Goal: Task Accomplishment & Management: Use online tool/utility

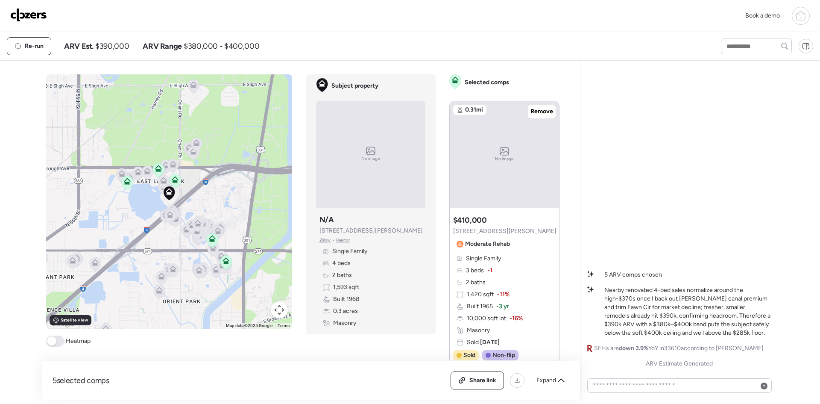
click at [209, 241] on icon at bounding box center [212, 240] width 6 height 3
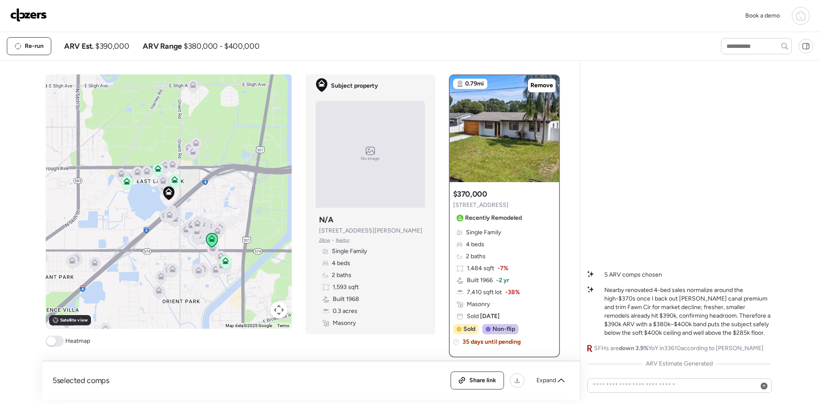
click at [537, 85] on span "Remove" at bounding box center [542, 85] width 23 height 9
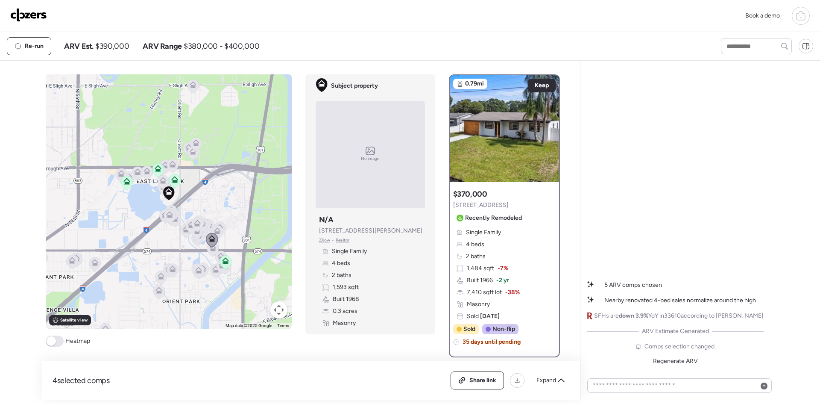
click at [223, 263] on icon at bounding box center [226, 262] width 6 height 3
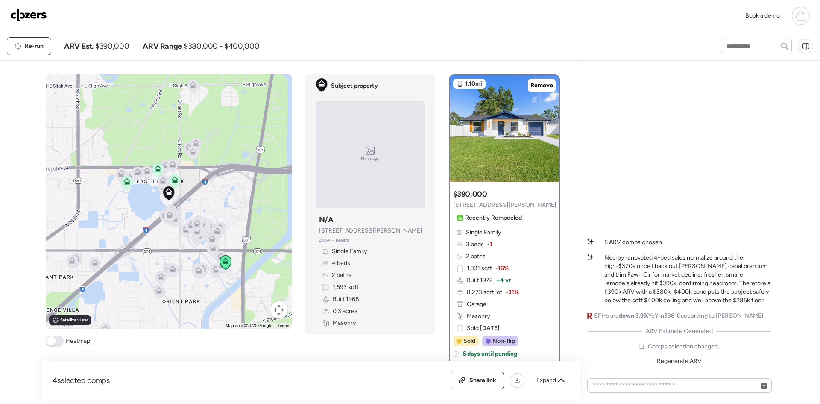
click at [533, 86] on span "Remove" at bounding box center [542, 85] width 23 height 9
click at [172, 179] on icon at bounding box center [174, 179] width 7 height 7
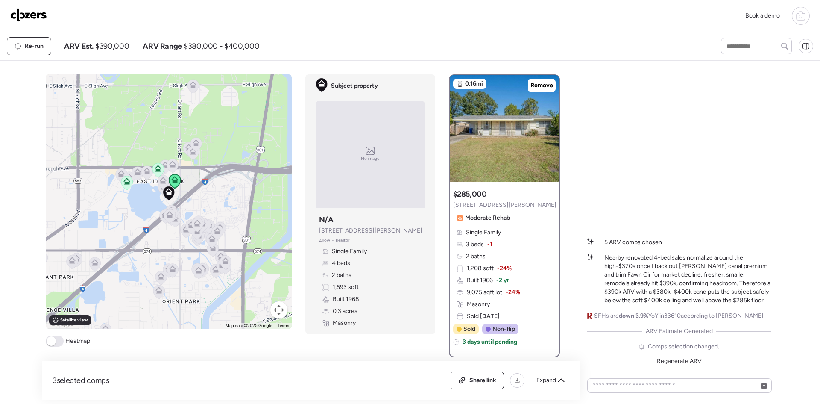
click at [156, 171] on icon at bounding box center [158, 170] width 6 height 3
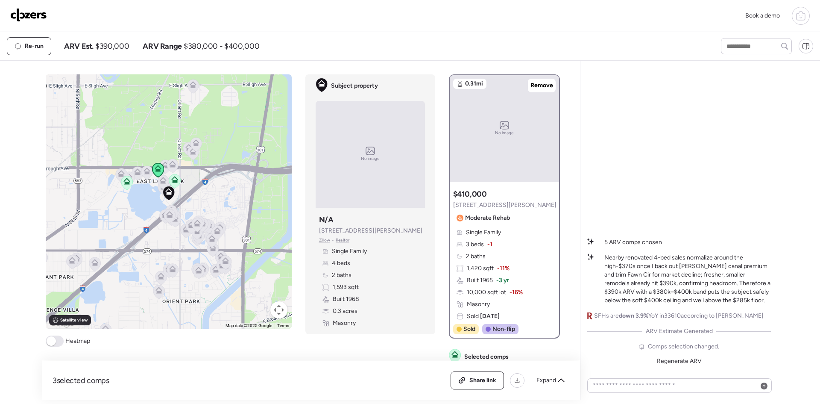
click at [124, 184] on icon at bounding box center [127, 183] width 6 height 3
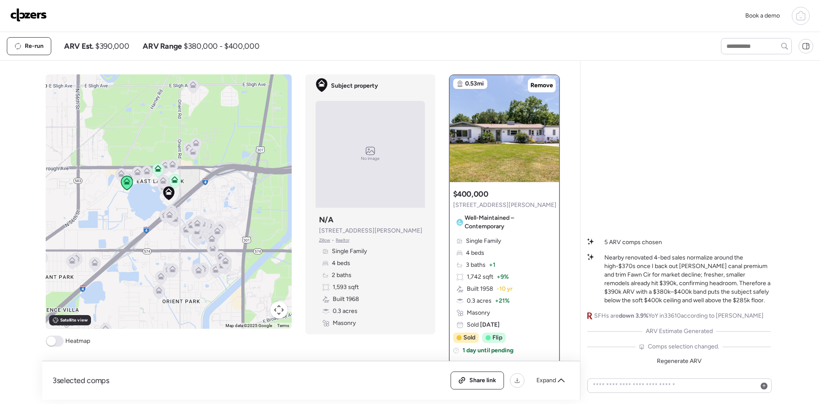
click at [158, 173] on icon at bounding box center [158, 170] width 12 height 14
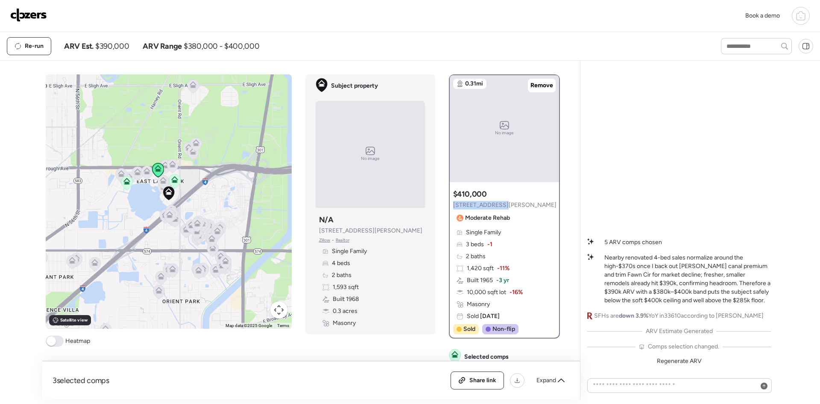
drag, startPoint x: 494, startPoint y: 204, endPoint x: 450, endPoint y: 205, distance: 44.0
click at [453, 205] on div "Suggested comp $410,000 6625 Travis Blvd Moderate Rehab" at bounding box center [504, 207] width 103 height 36
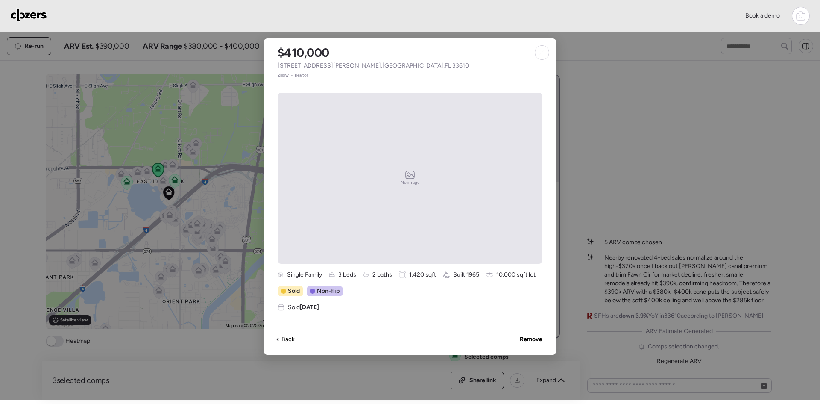
drag, startPoint x: 450, startPoint y: 205, endPoint x: 362, endPoint y: 69, distance: 162.5
click at [358, 72] on div "$410,000 6625 Travis Blvd , Tampa , FL 33610 Zillow • Realtor" at bounding box center [373, 58] width 219 height 40
drag, startPoint x: 370, startPoint y: 64, endPoint x: 271, endPoint y: 63, distance: 98.7
click at [271, 63] on div "$410,000 6625 Travis Blvd , Tampa , FL 33610 Zillow • Realtor" at bounding box center [373, 58] width 219 height 40
copy span "6625 Travis Blvd , Tampa , FL 33610"
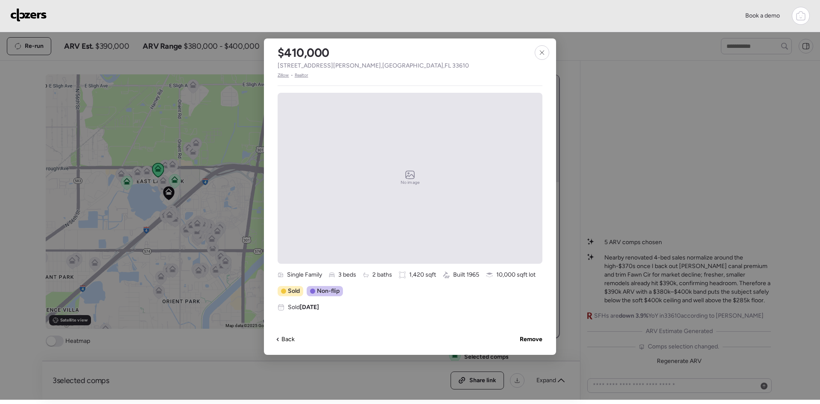
click at [541, 51] on icon at bounding box center [542, 52] width 4 height 4
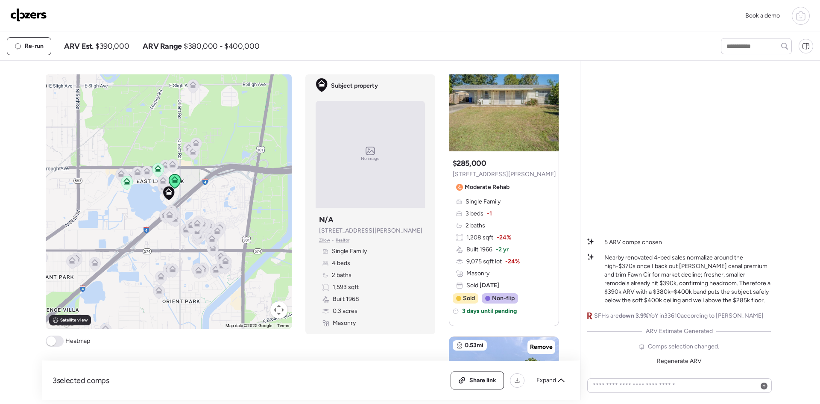
scroll to position [285, 0]
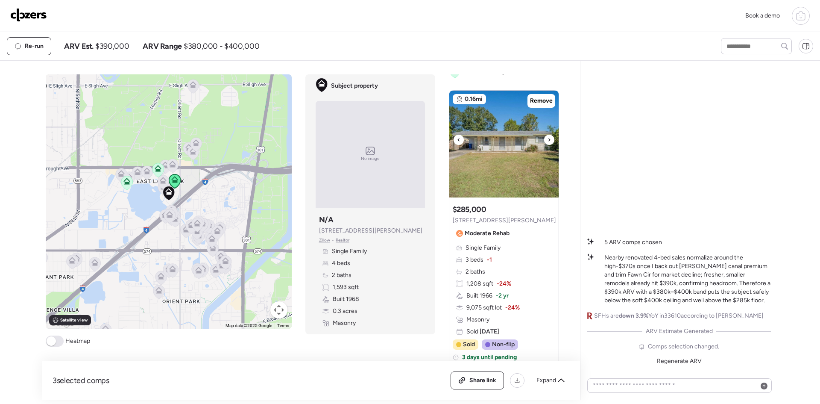
click at [548, 139] on icon at bounding box center [549, 140] width 3 height 10
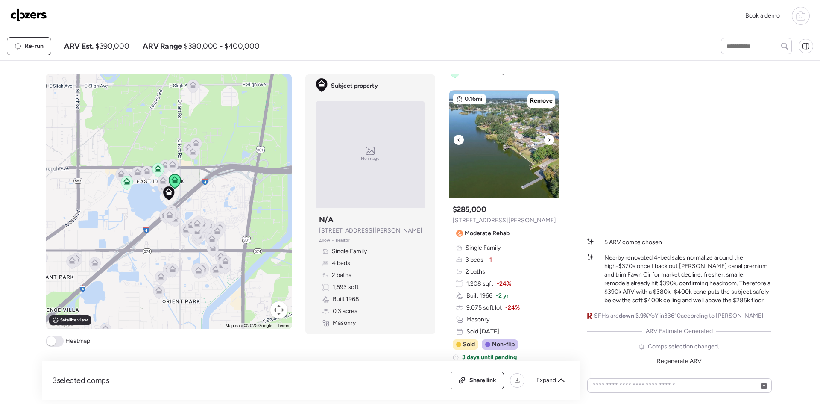
click at [548, 139] on icon at bounding box center [549, 140] width 3 height 10
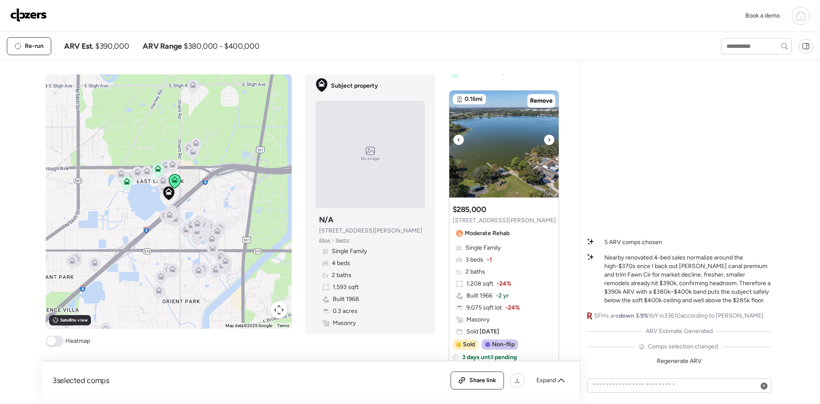
click at [548, 139] on icon at bounding box center [549, 140] width 3 height 10
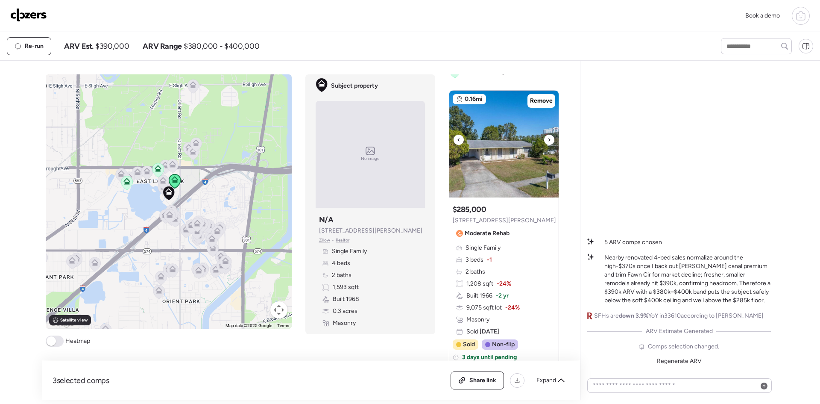
click at [548, 139] on icon at bounding box center [549, 140] width 3 height 10
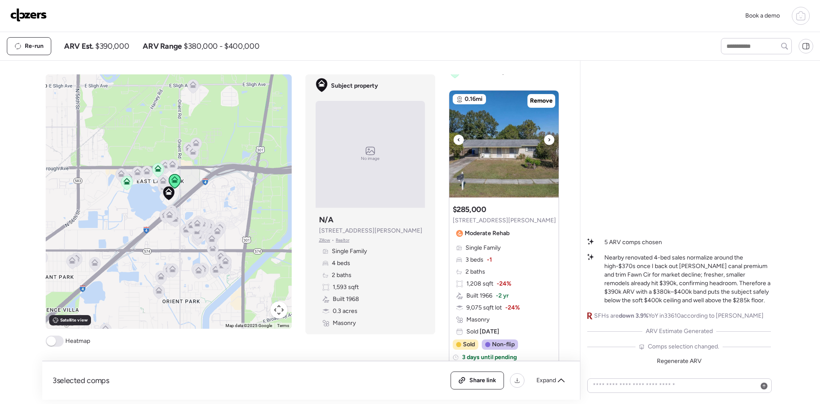
click at [548, 139] on icon at bounding box center [549, 140] width 3 height 10
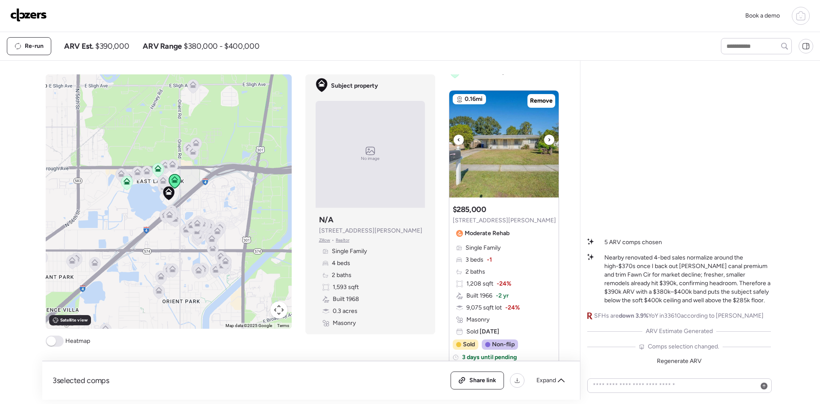
click at [548, 139] on icon at bounding box center [549, 140] width 3 height 10
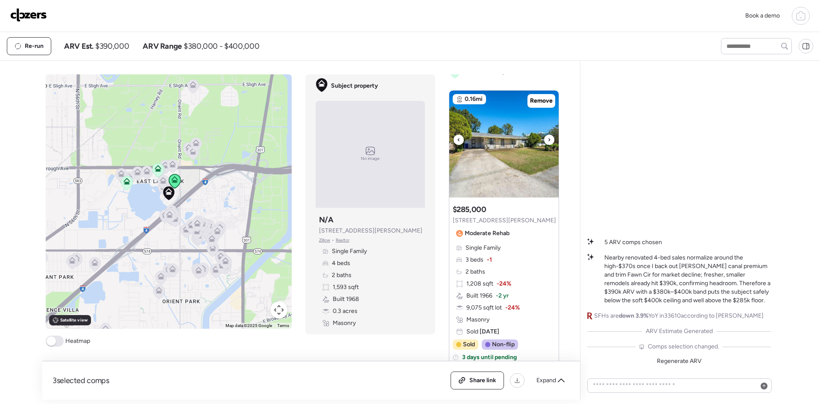
click at [548, 139] on icon at bounding box center [549, 140] width 3 height 10
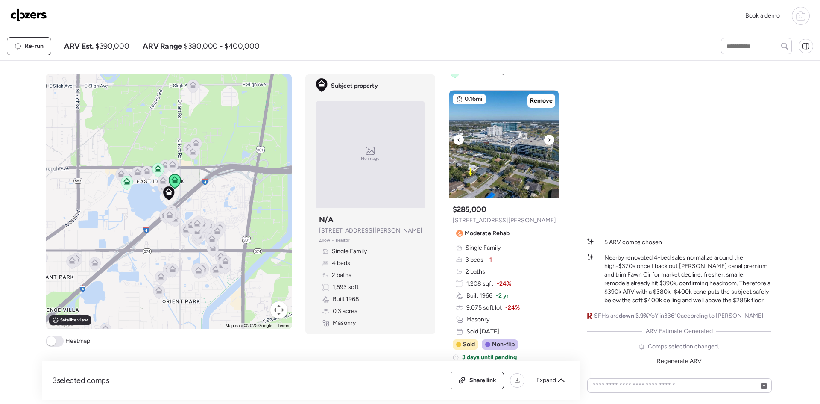
click at [548, 139] on icon at bounding box center [549, 140] width 3 height 10
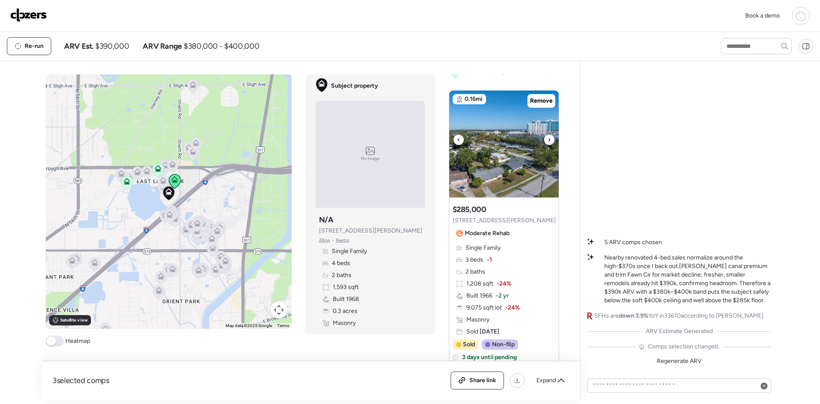
click at [548, 139] on icon at bounding box center [549, 140] width 3 height 10
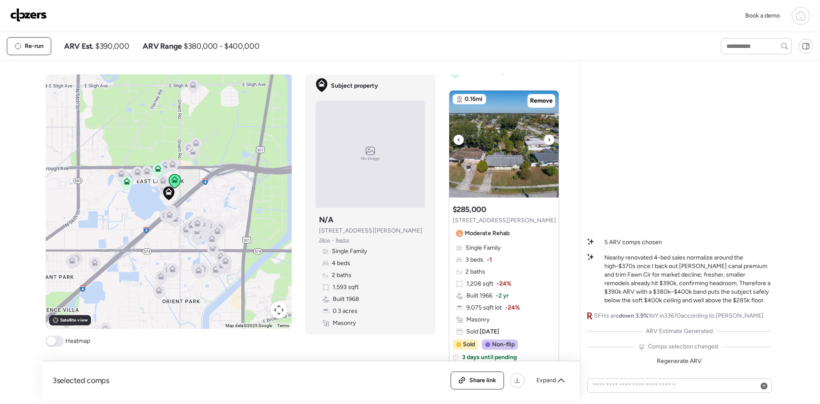
click at [548, 139] on icon at bounding box center [549, 140] width 3 height 10
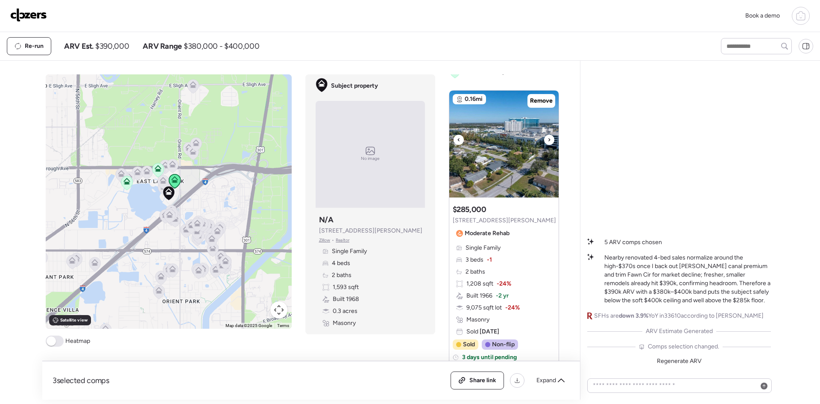
click at [548, 139] on icon at bounding box center [549, 140] width 3 height 10
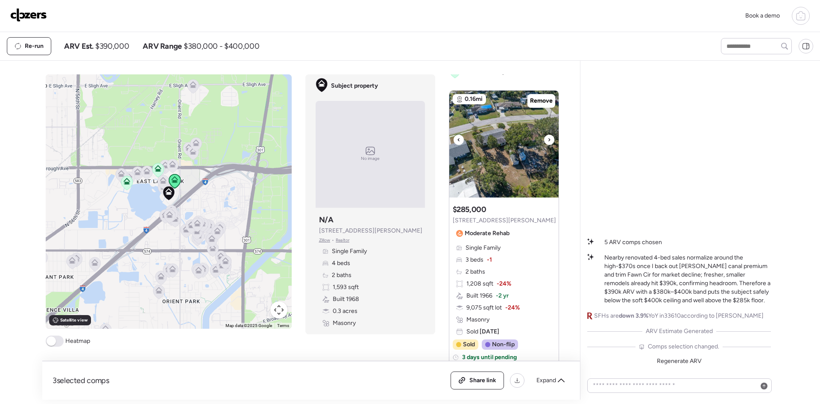
click at [548, 139] on icon at bounding box center [549, 140] width 3 height 10
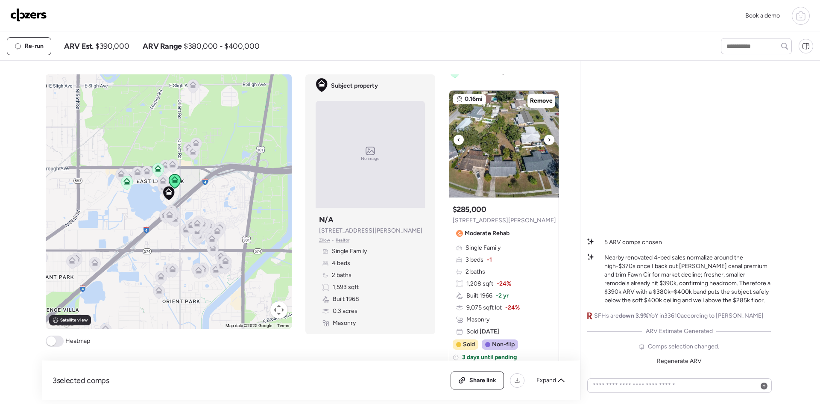
click at [548, 139] on icon at bounding box center [549, 140] width 3 height 10
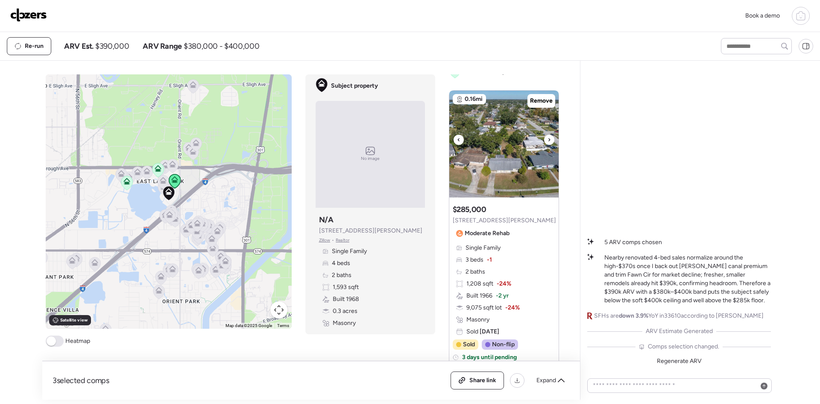
click at [548, 139] on icon at bounding box center [549, 140] width 3 height 10
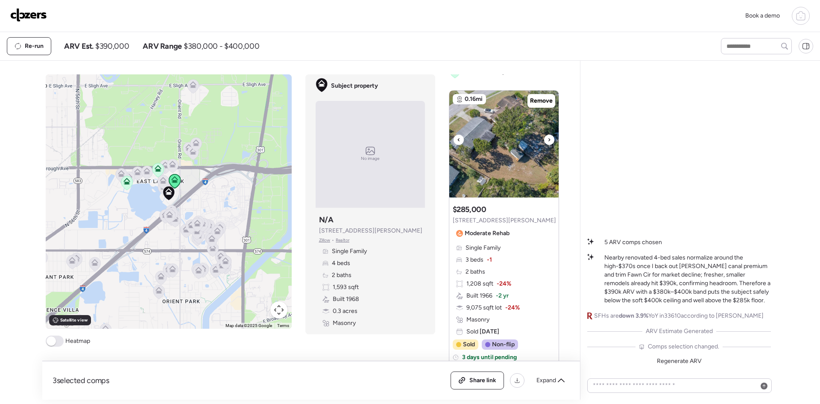
click at [548, 139] on icon at bounding box center [549, 140] width 3 height 10
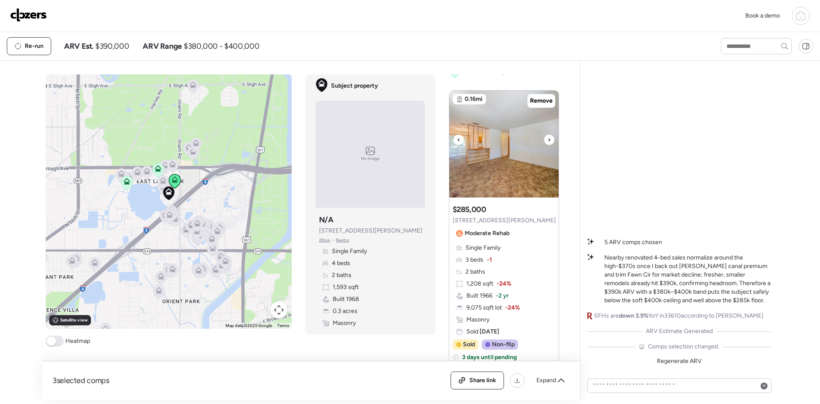
click at [548, 139] on icon at bounding box center [549, 140] width 3 height 10
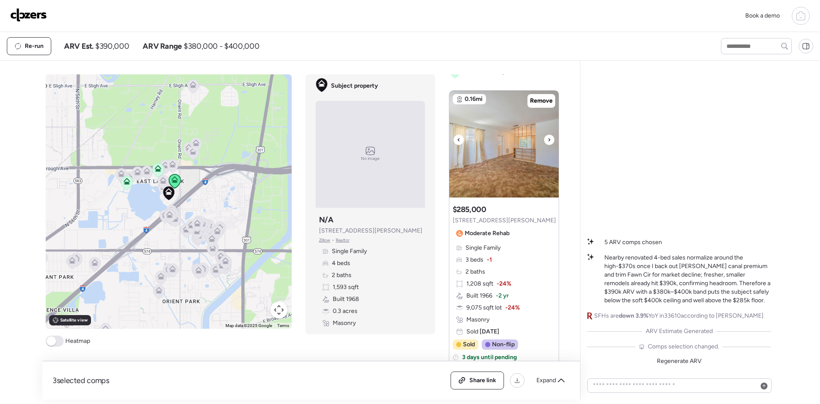
click at [548, 139] on icon at bounding box center [549, 140] width 3 height 10
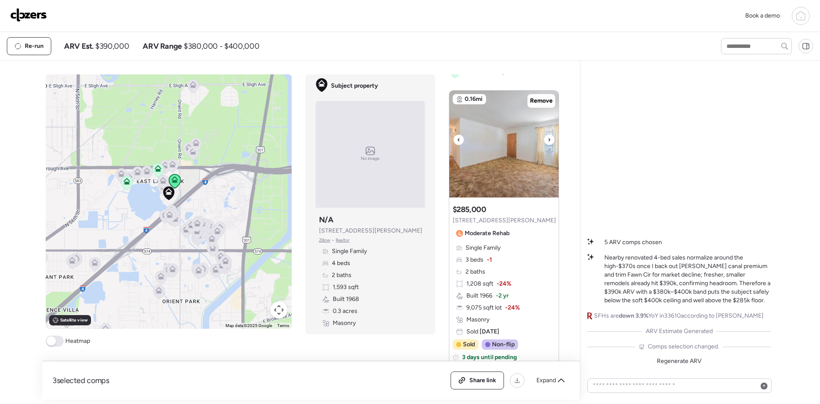
click at [548, 139] on icon at bounding box center [549, 140] width 3 height 10
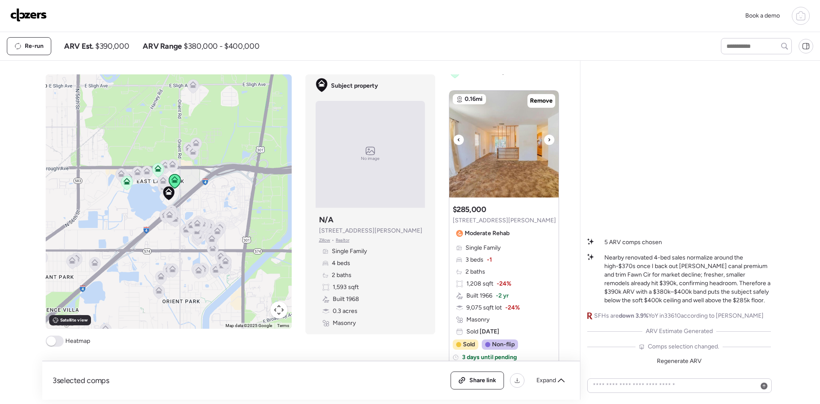
click at [548, 139] on icon at bounding box center [549, 140] width 3 height 10
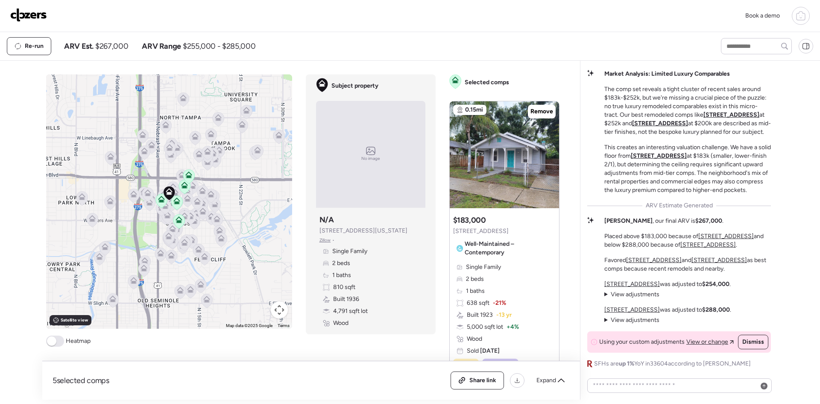
click at [24, 16] on img at bounding box center [28, 15] width 37 height 14
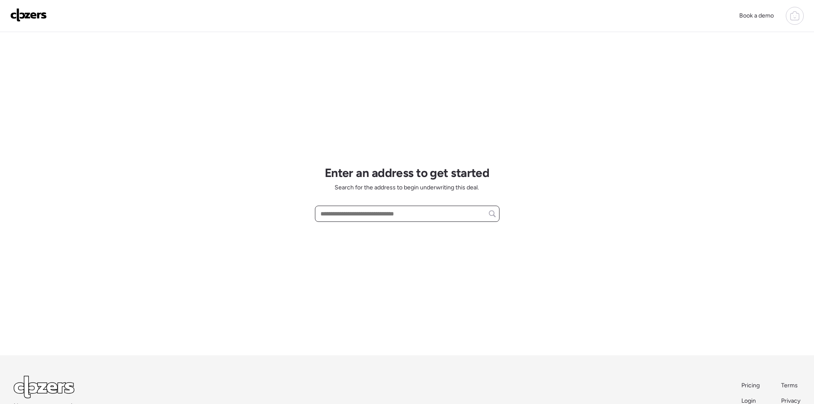
click at [367, 216] on input "text" at bounding box center [407, 214] width 177 height 12
click at [369, 226] on span "[STREET_ADDRESS]" at bounding box center [346, 229] width 56 height 9
type input "**********"
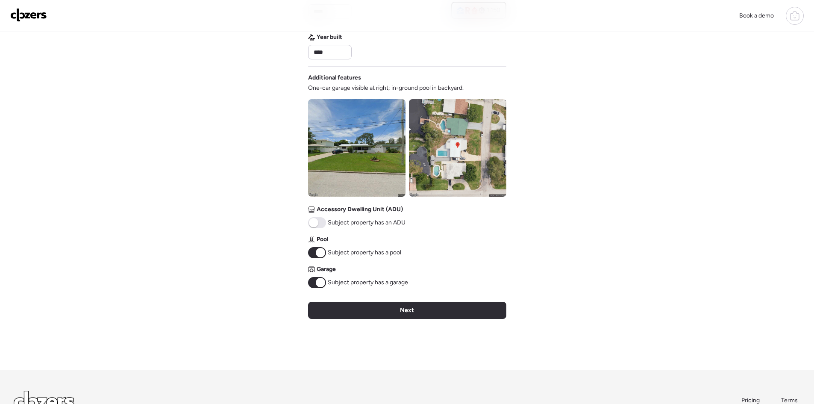
scroll to position [228, 0]
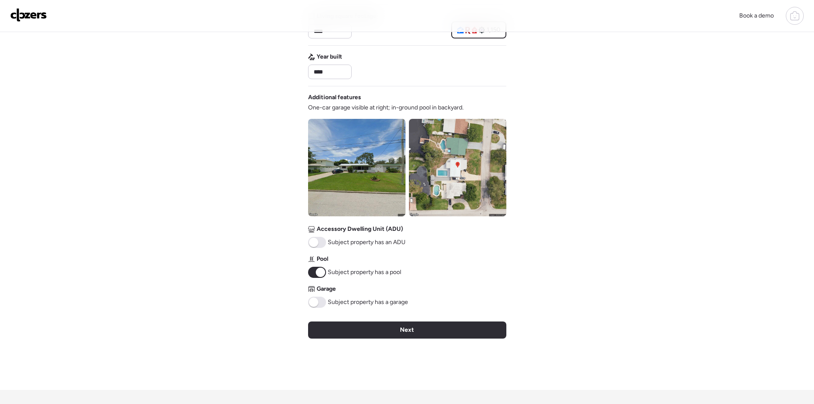
click at [355, 332] on div "Next" at bounding box center [407, 329] width 198 height 17
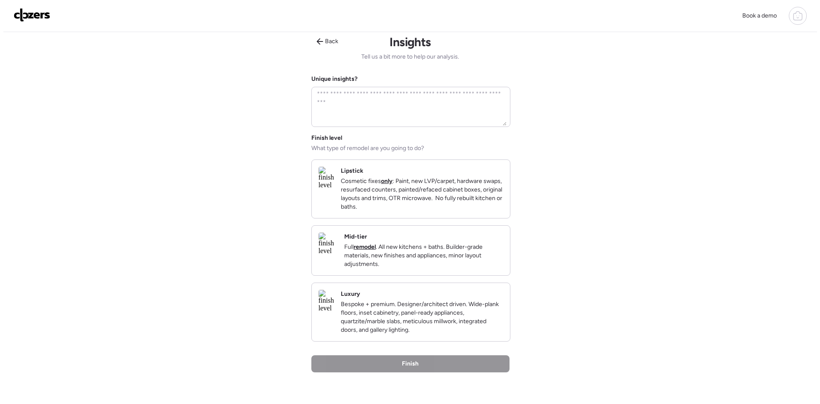
scroll to position [0, 0]
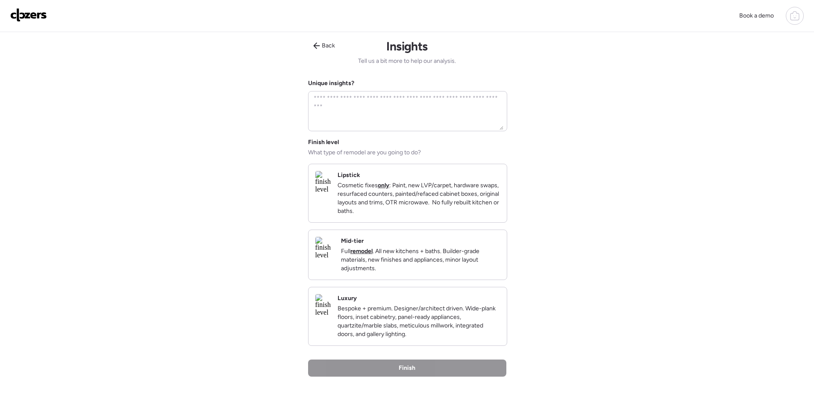
click at [412, 338] on p "Bespoke + premium. Designer/architect driven. Wide-plank floors, inset cabinetr…" at bounding box center [419, 321] width 162 height 34
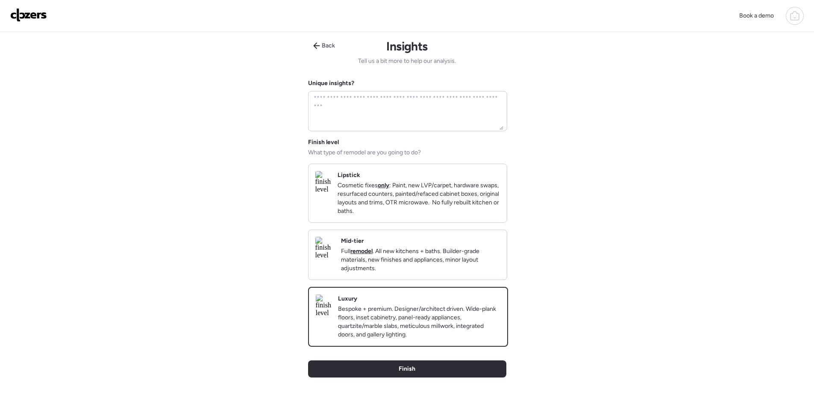
click at [412, 373] on span "Finish" at bounding box center [407, 368] width 17 height 9
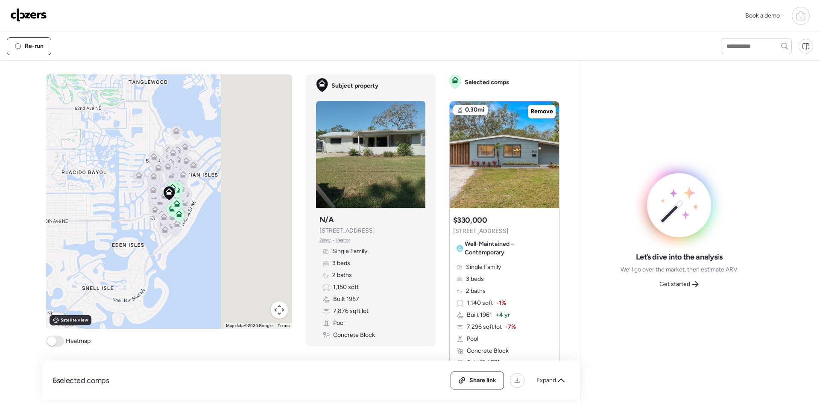
click at [675, 287] on span "Get started" at bounding box center [675, 284] width 31 height 9
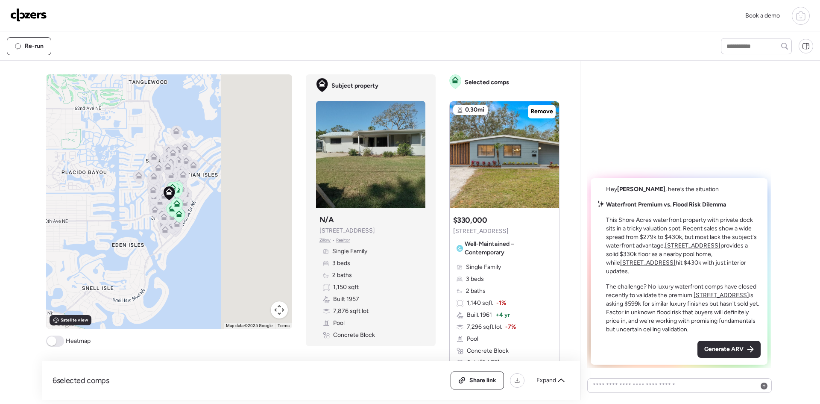
click at [729, 346] on span "Generate ARV" at bounding box center [724, 349] width 39 height 9
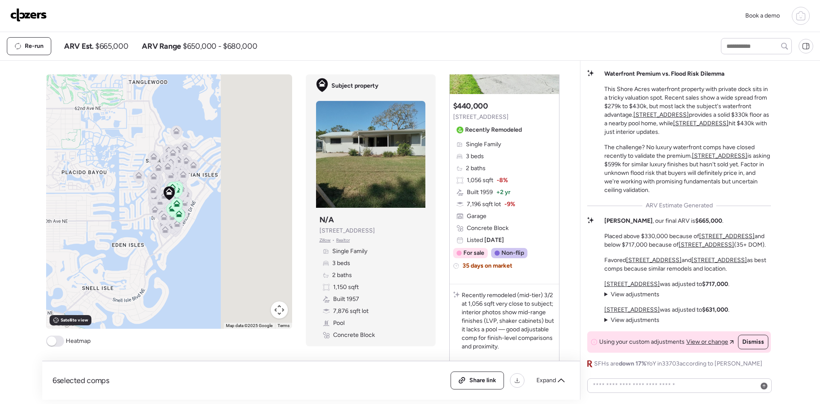
scroll to position [-9, 0]
click at [714, 154] on u "[STREET_ADDRESS]" at bounding box center [720, 155] width 56 height 7
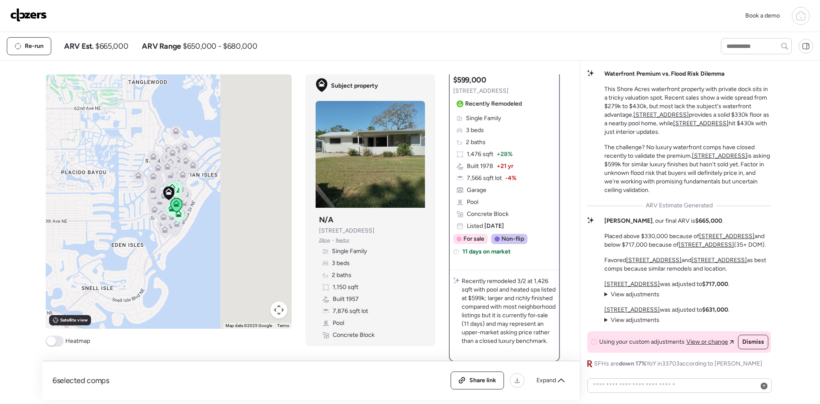
scroll to position [57, 0]
